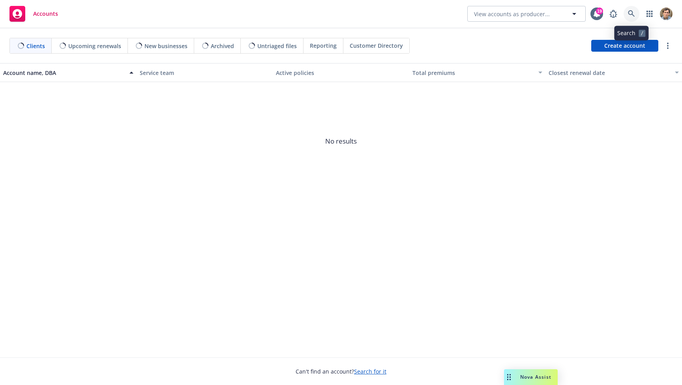
click at [630, 17] on icon at bounding box center [631, 13] width 7 height 7
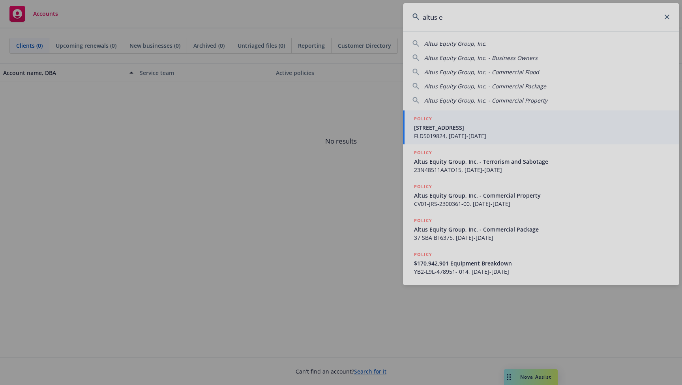
type input "altus e"
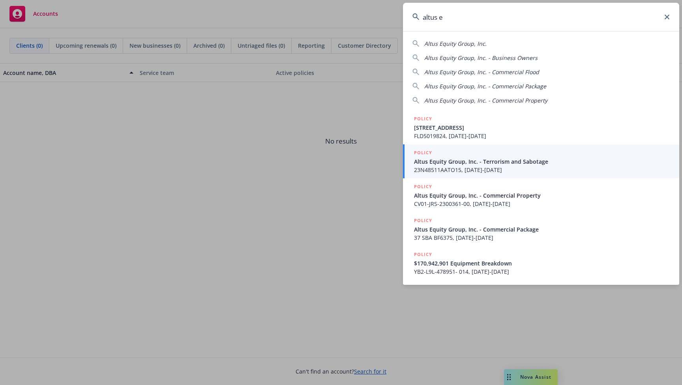
click at [485, 159] on span "Altus Equity Group, Inc. - Terrorism and Sabotage" at bounding box center [542, 161] width 256 height 8
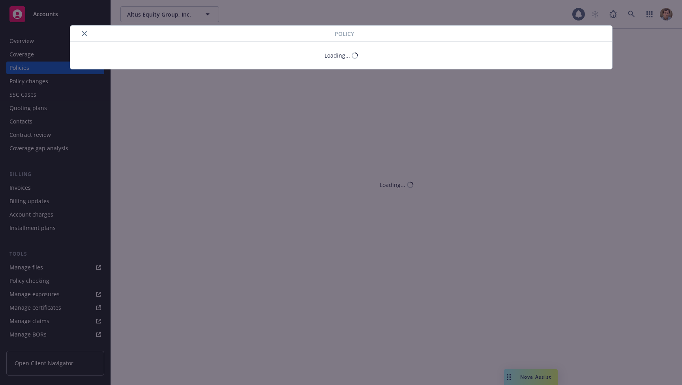
click at [30, 67] on div "Policy Loading..." at bounding box center [341, 192] width 682 height 385
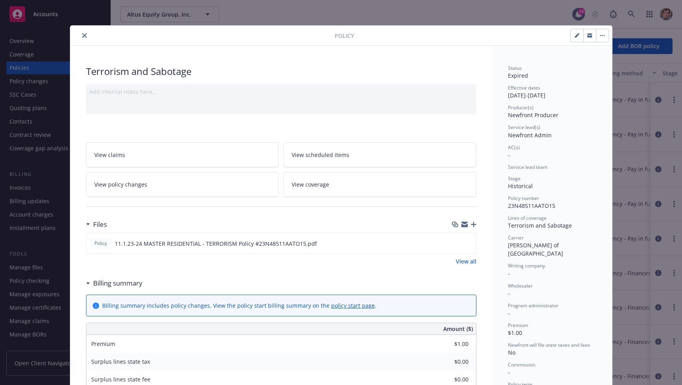
click at [83, 34] on icon "close" at bounding box center [84, 35] width 5 height 5
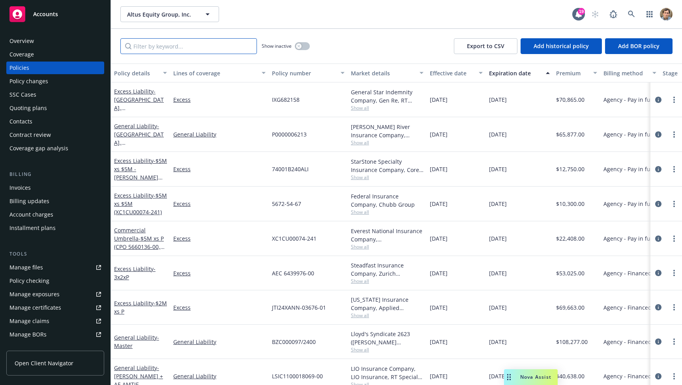
click at [186, 50] on input "Filter by keyword..." at bounding box center [188, 46] width 137 height 16
type input "cyber"
